Goal: Information Seeking & Learning: Learn about a topic

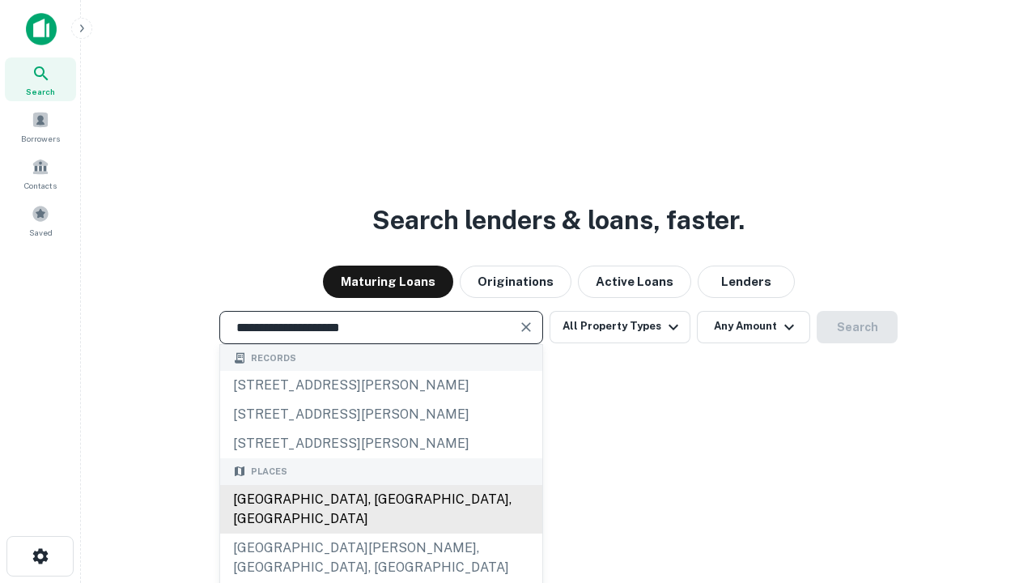
click at [381, 534] on div "[GEOGRAPHIC_DATA], [GEOGRAPHIC_DATA], [GEOGRAPHIC_DATA]" at bounding box center [381, 509] width 322 height 49
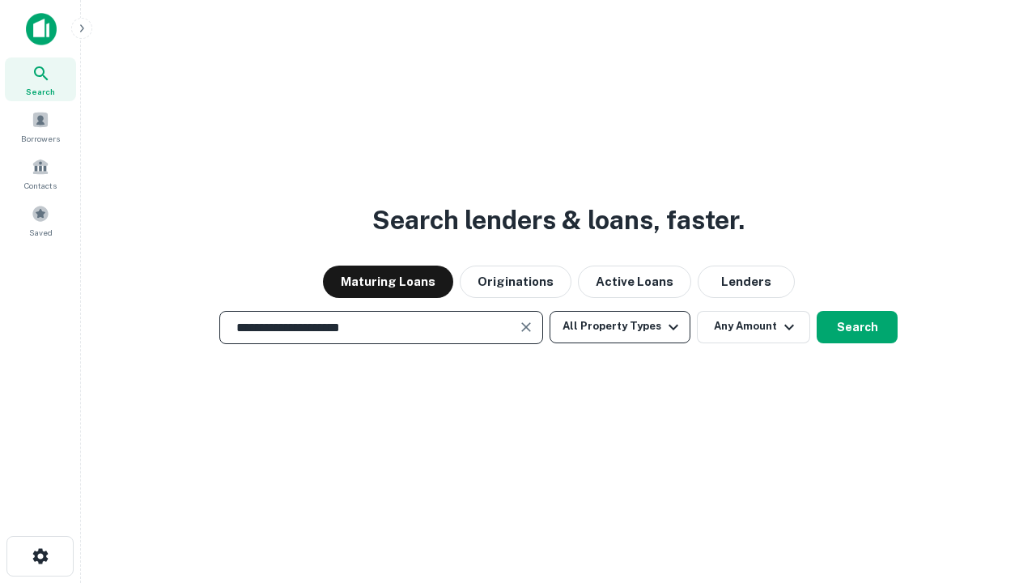
type input "**********"
click at [620, 326] on button "All Property Types" at bounding box center [620, 327] width 141 height 32
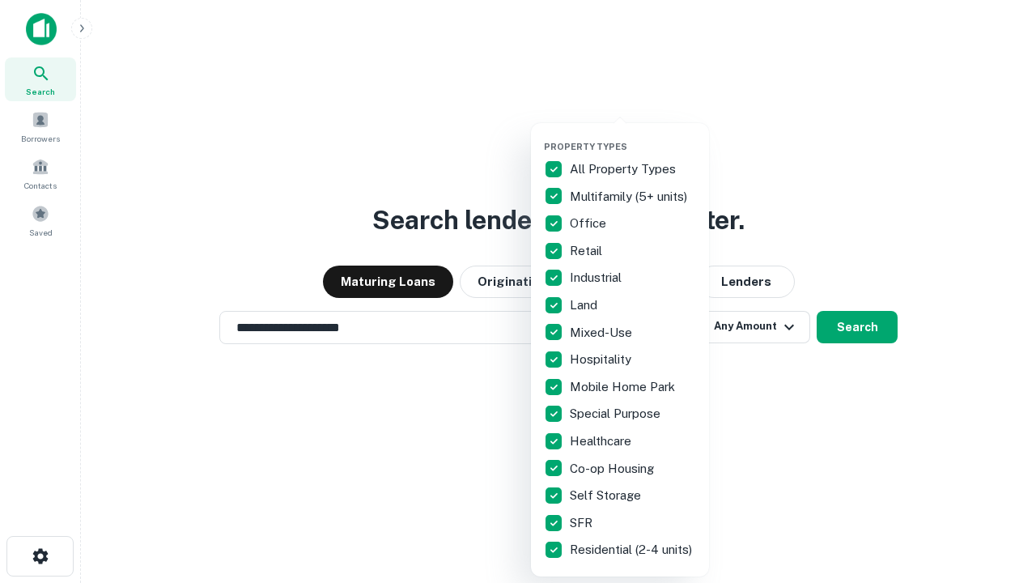
click at [633, 136] on button "button" at bounding box center [633, 136] width 178 height 1
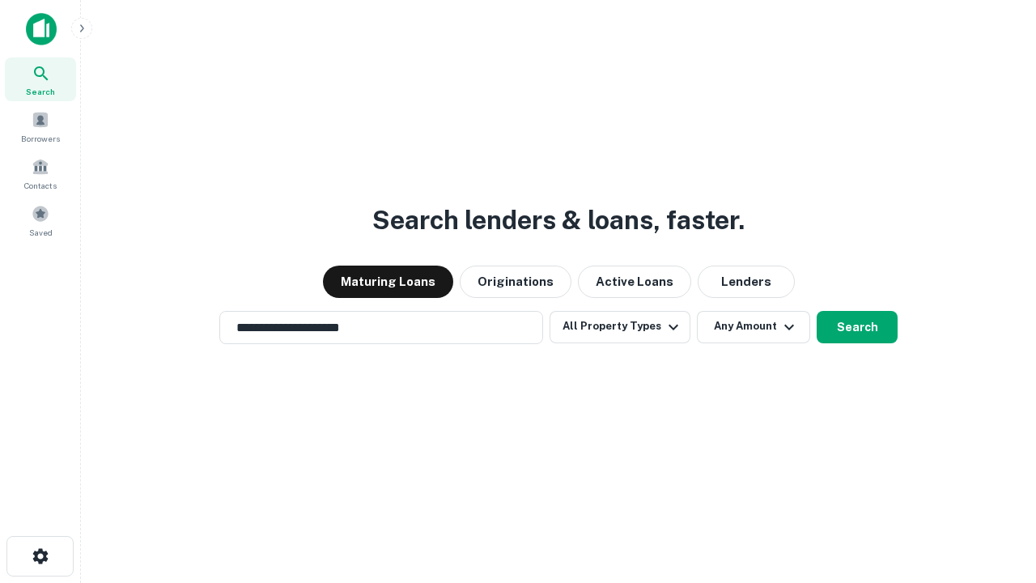
scroll to position [10, 195]
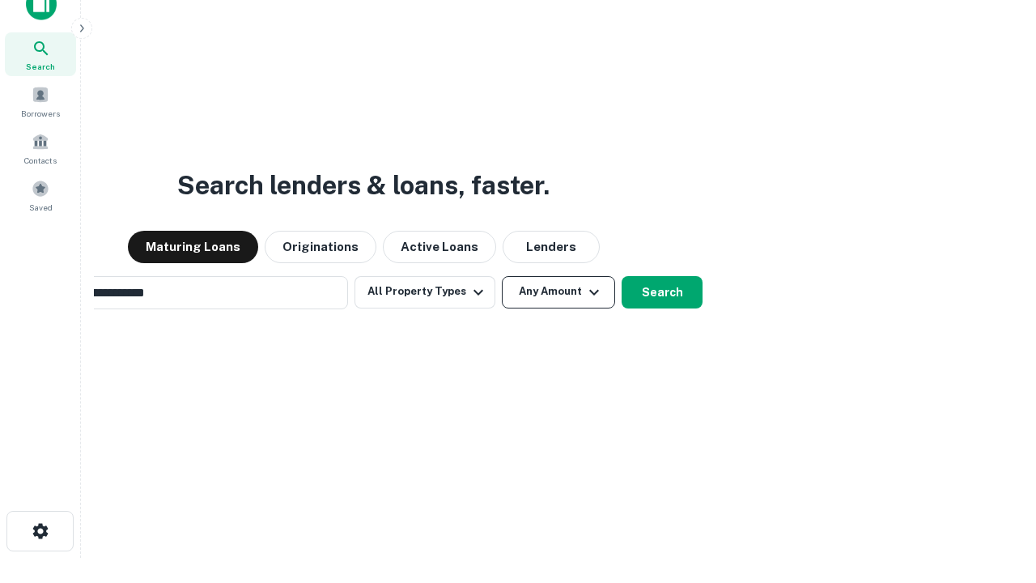
click at [502, 276] on button "Any Amount" at bounding box center [558, 292] width 113 height 32
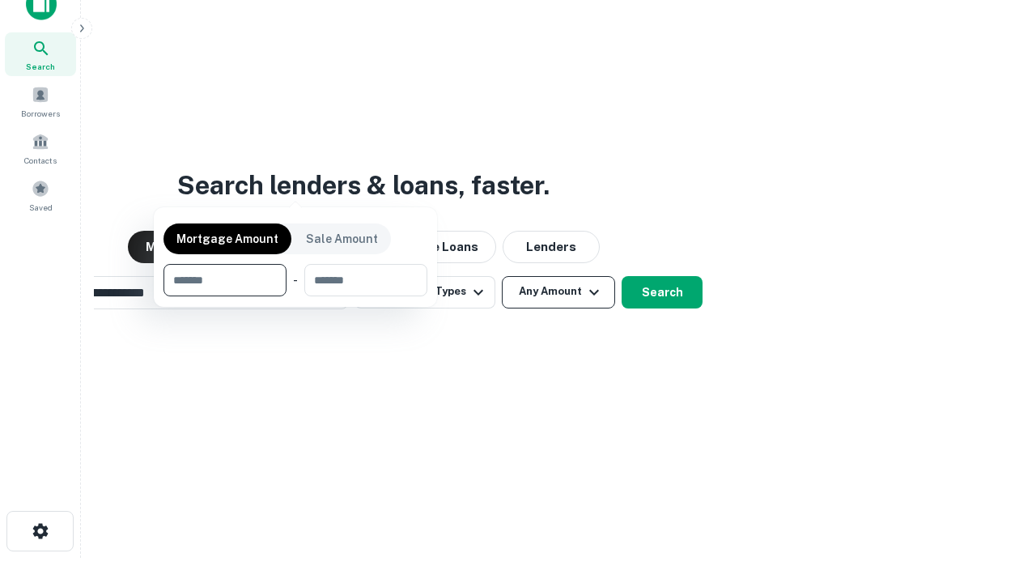
scroll to position [26, 0]
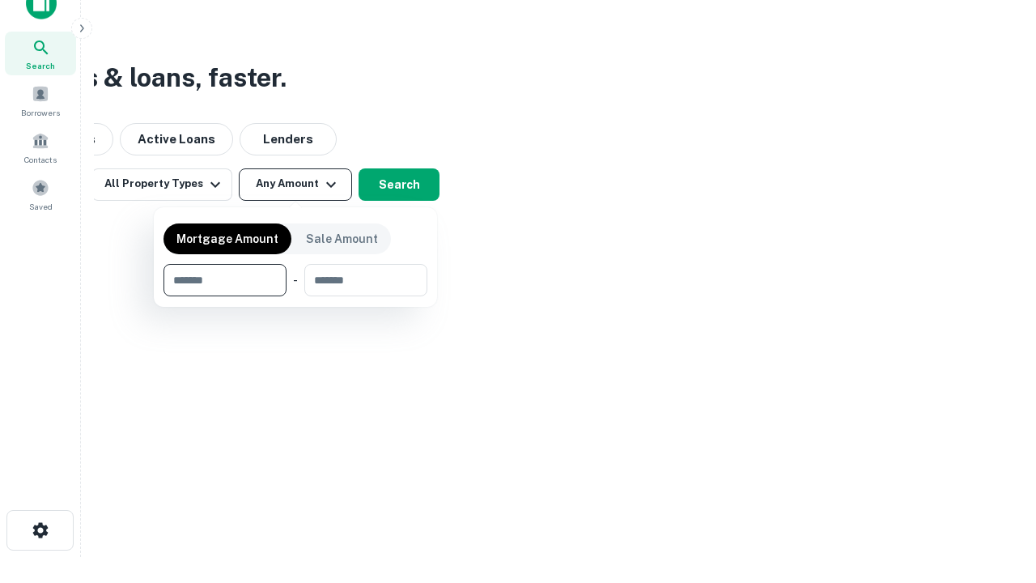
type input "*******"
click at [296, 296] on button "button" at bounding box center [296, 296] width 264 height 1
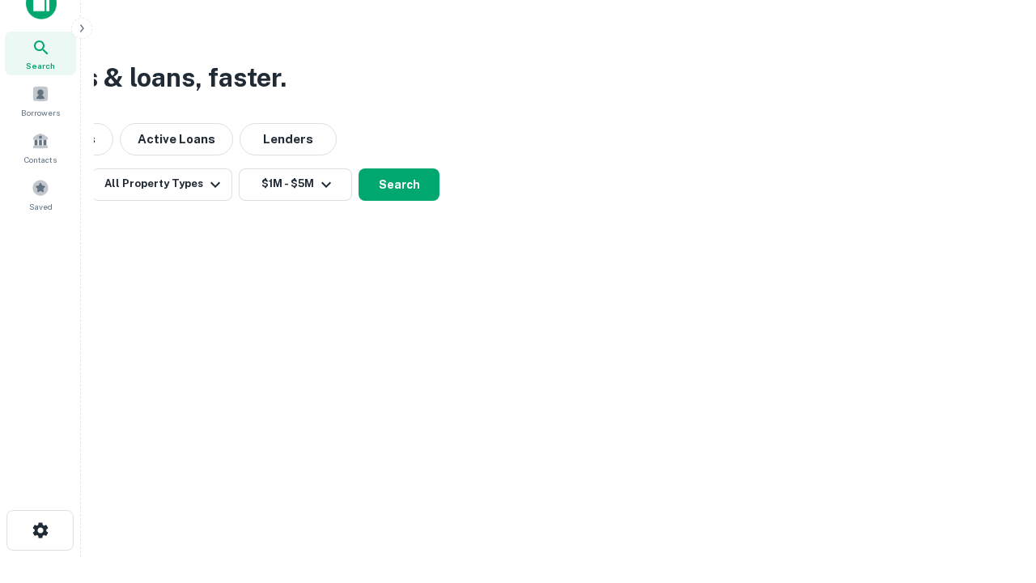
scroll to position [25, 0]
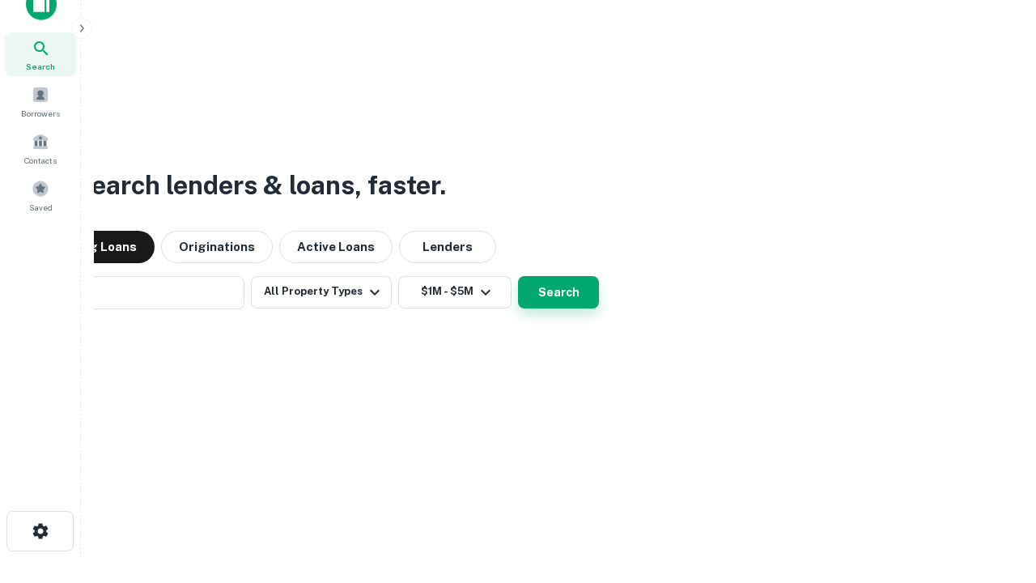
click at [518, 276] on button "Search" at bounding box center [558, 292] width 81 height 32
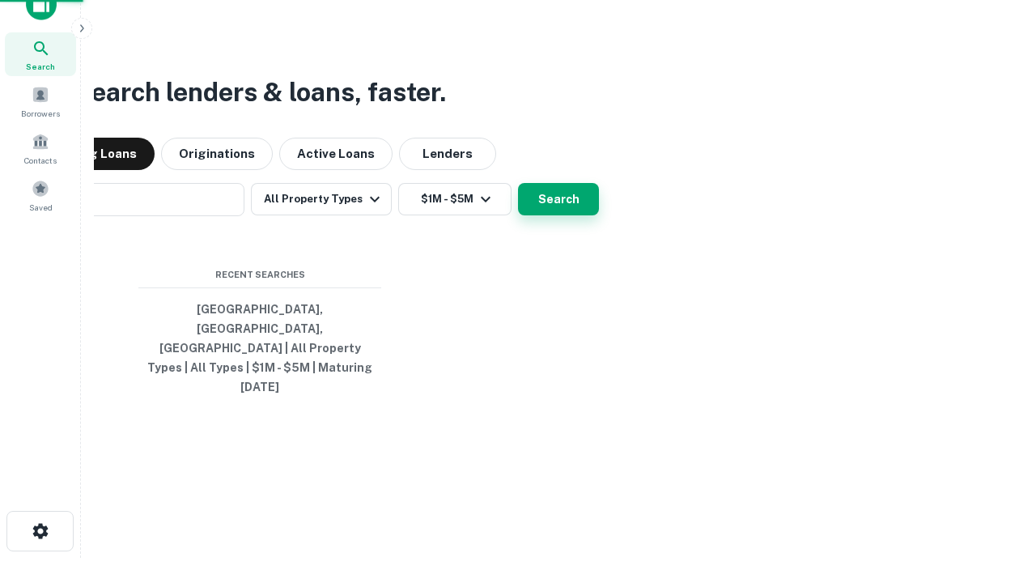
scroll to position [26, 0]
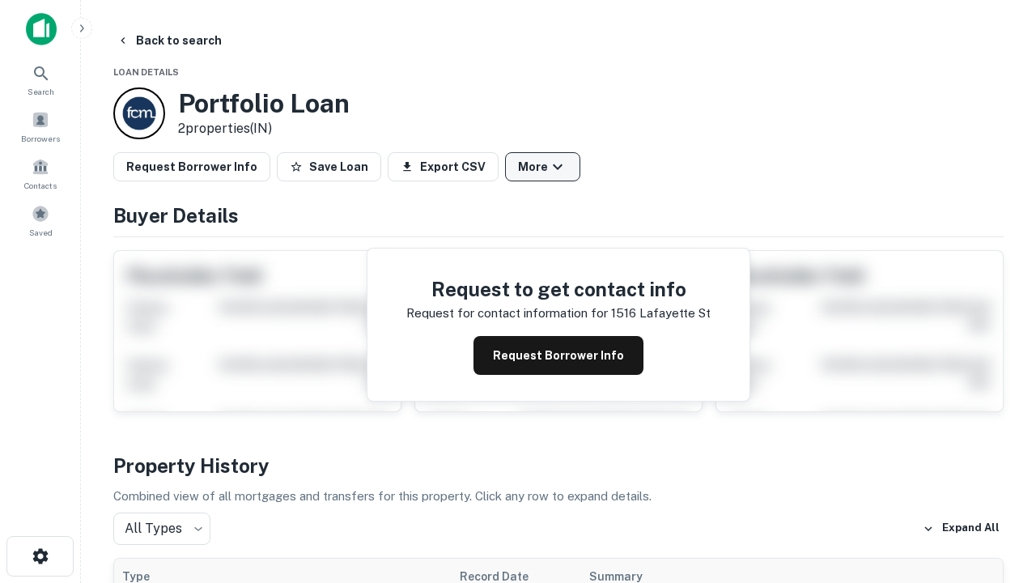
click at [542, 167] on button "More" at bounding box center [542, 166] width 75 height 29
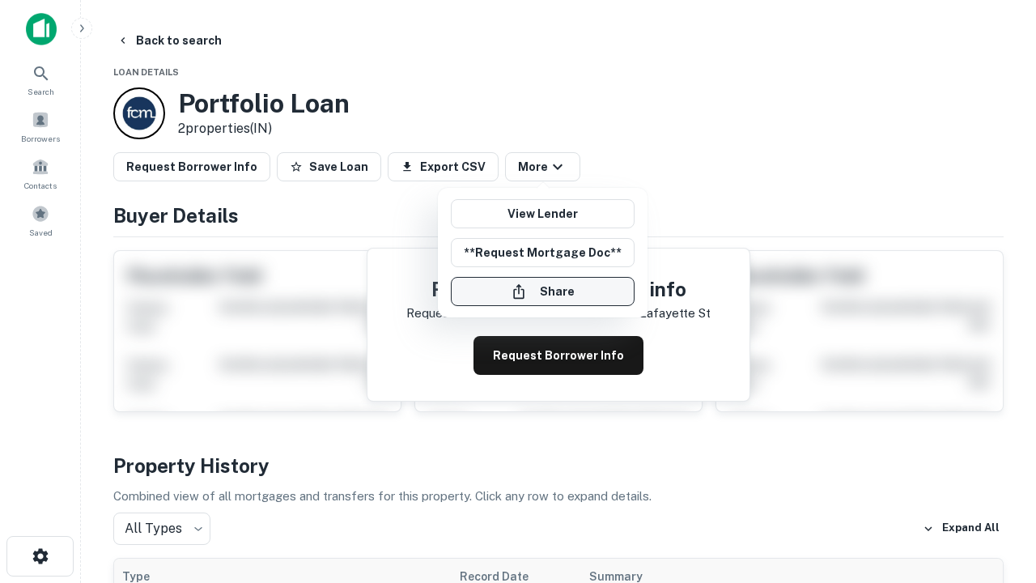
click at [542, 291] on button "Share" at bounding box center [543, 291] width 184 height 29
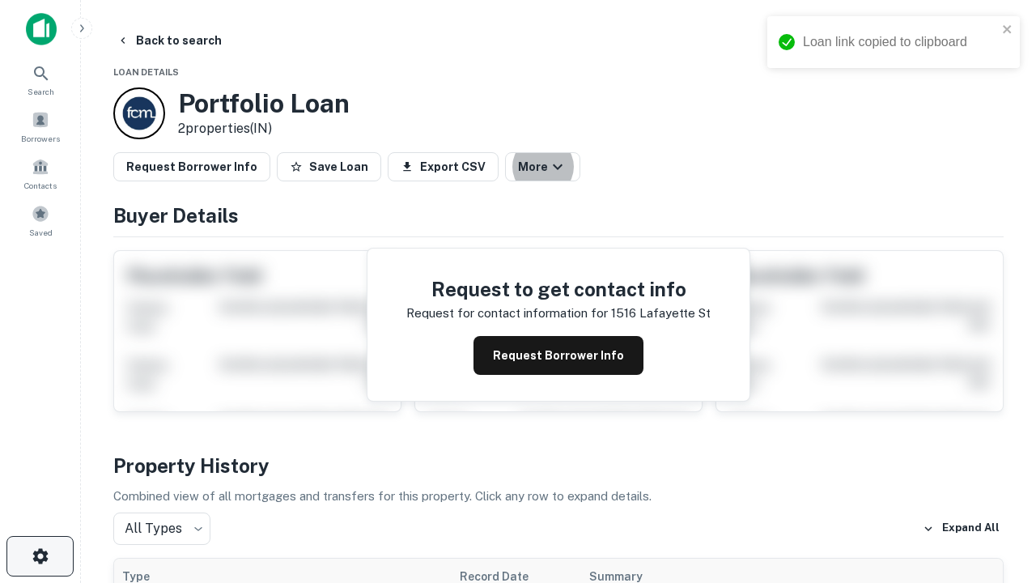
click at [40, 556] on icon "button" at bounding box center [40, 556] width 19 height 19
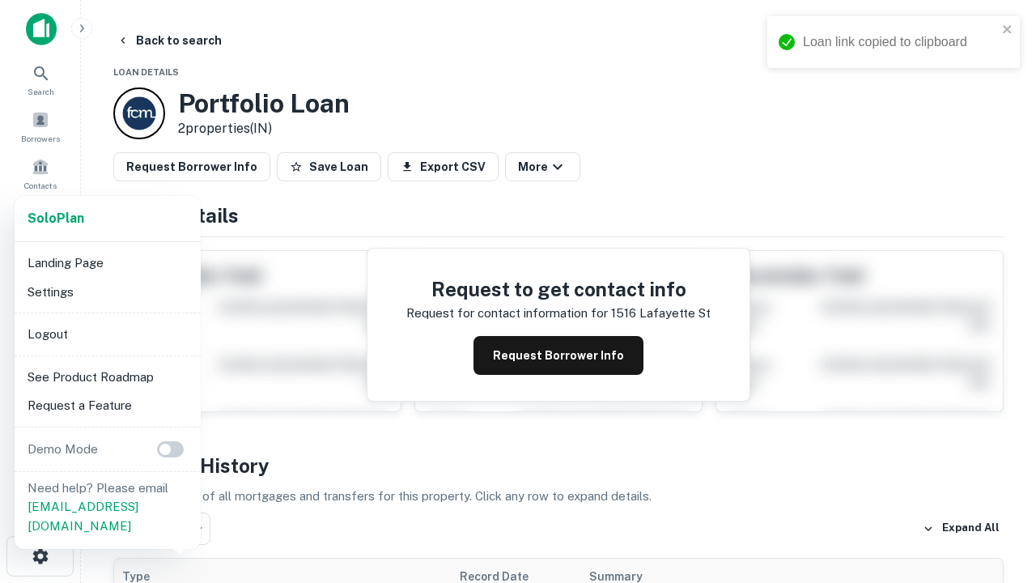
click at [107, 334] on li "Logout" at bounding box center [107, 334] width 173 height 29
